Goal: Task Accomplishment & Management: Manage account settings

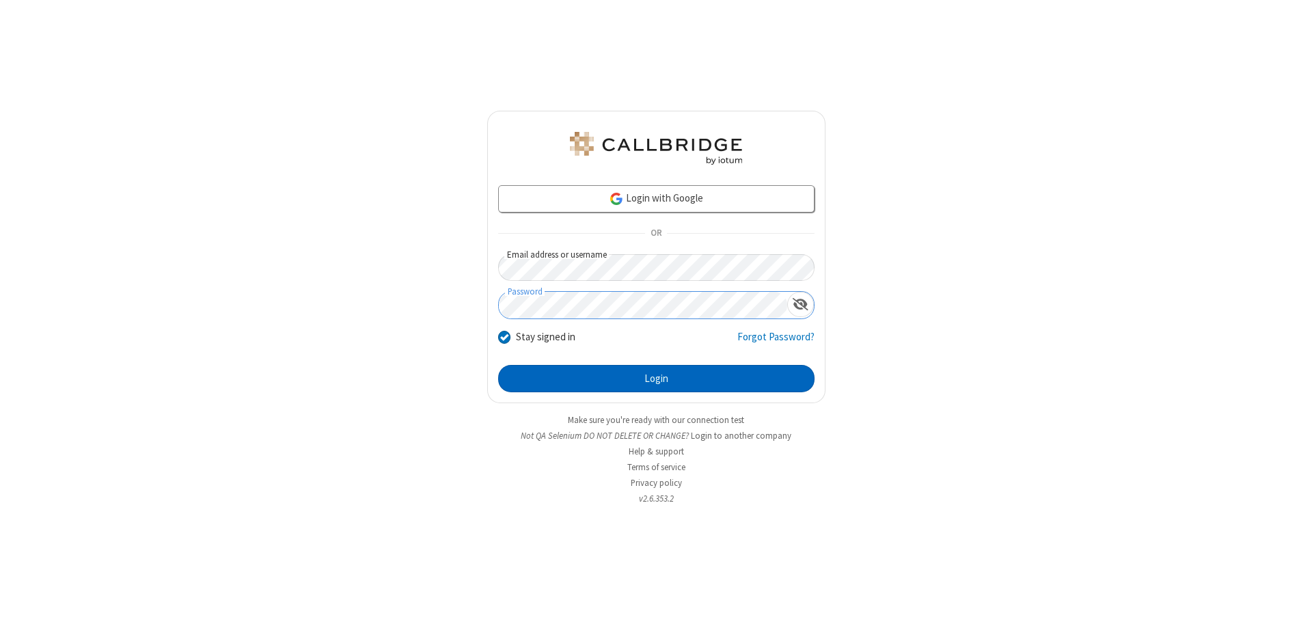
click at [656, 379] on button "Login" at bounding box center [656, 378] width 316 height 27
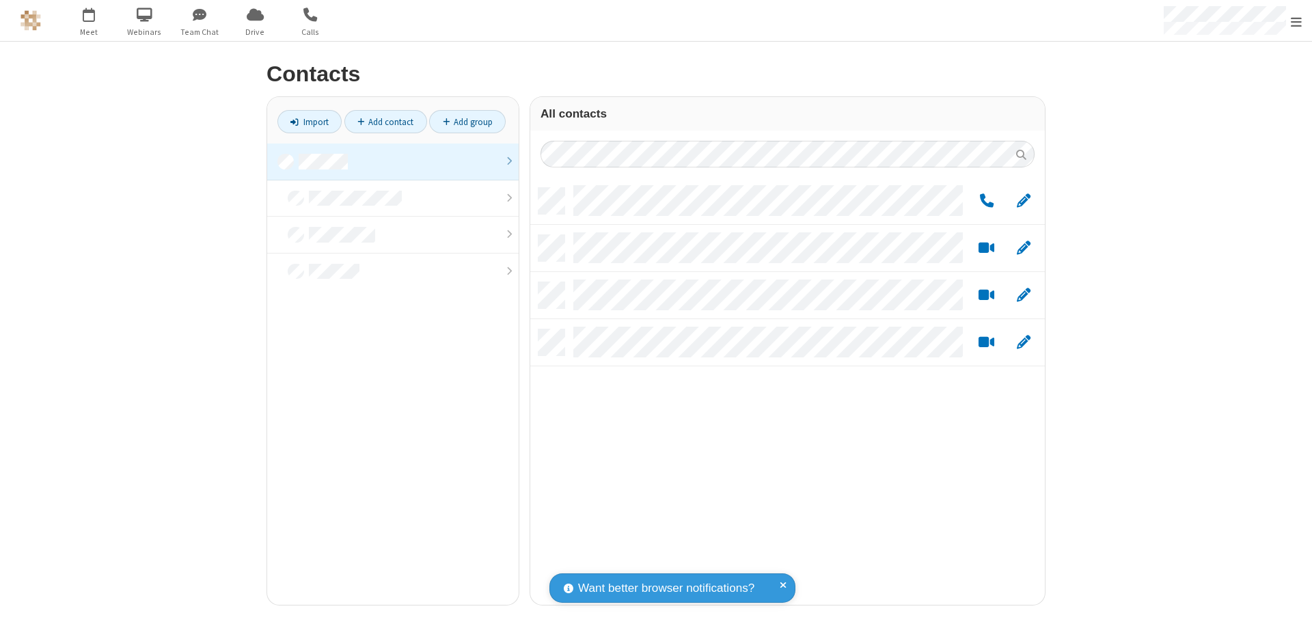
click at [393, 161] on link at bounding box center [392, 161] width 251 height 37
click at [467, 122] on link "Add group" at bounding box center [467, 121] width 77 height 23
